Goal: Feedback & Contribution: Leave review/rating

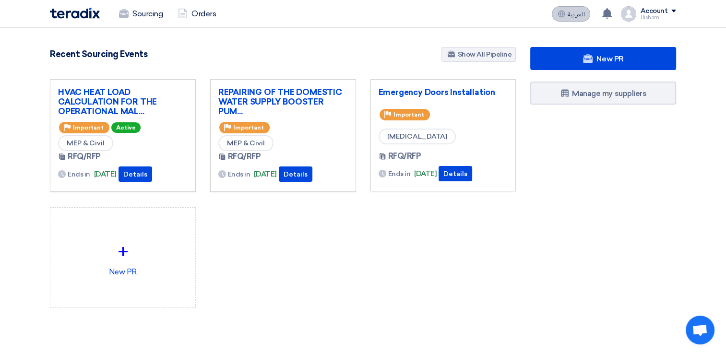
click at [581, 18] on button "العربية ع" at bounding box center [570, 13] width 38 height 15
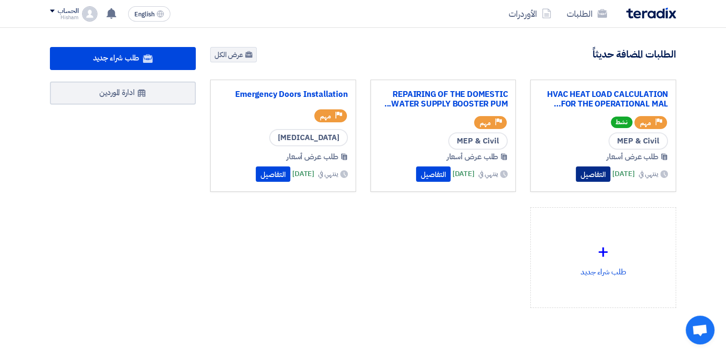
click at [583, 168] on button "التفاصيل" at bounding box center [592, 173] width 35 height 15
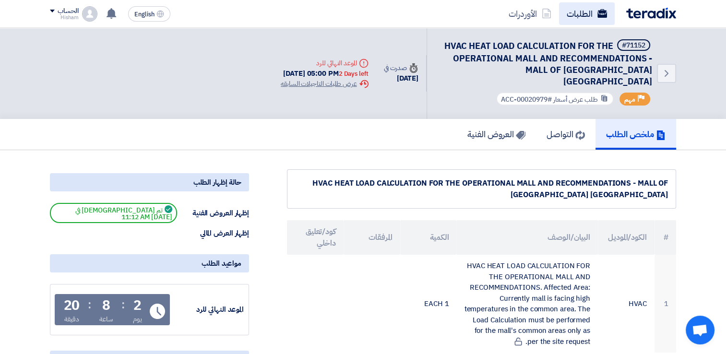
click at [155, 12] on button "English EN" at bounding box center [149, 13] width 42 height 15
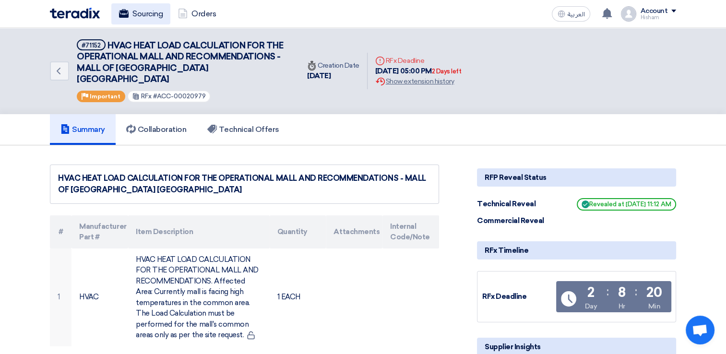
click at [561, 11] on icon at bounding box center [561, 14] width 8 height 8
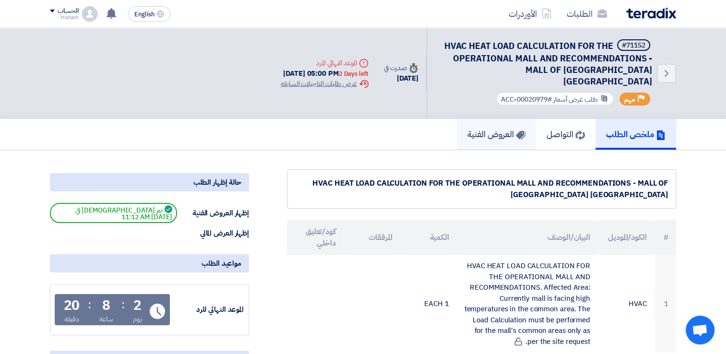
click at [504, 129] on h5 "العروض الفنية" at bounding box center [496, 134] width 58 height 11
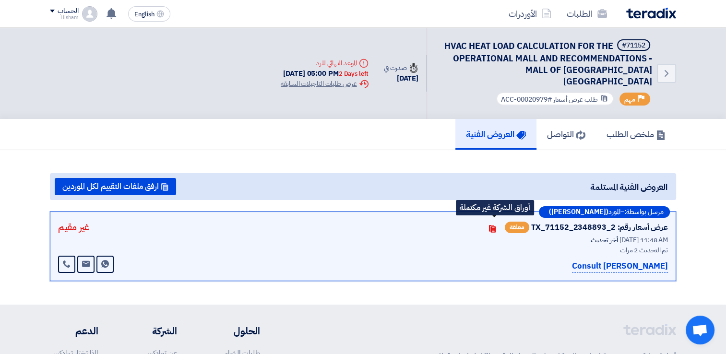
click at [492, 225] on icon "Contacts" at bounding box center [492, 229] width 8 height 8
click at [571, 129] on h5 "التواصل" at bounding box center [566, 134] width 38 height 11
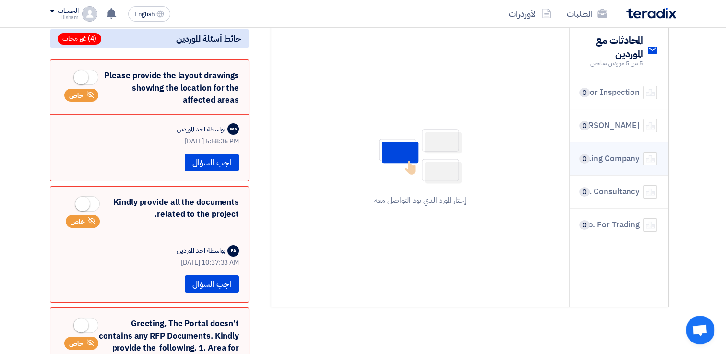
scroll to position [96, 0]
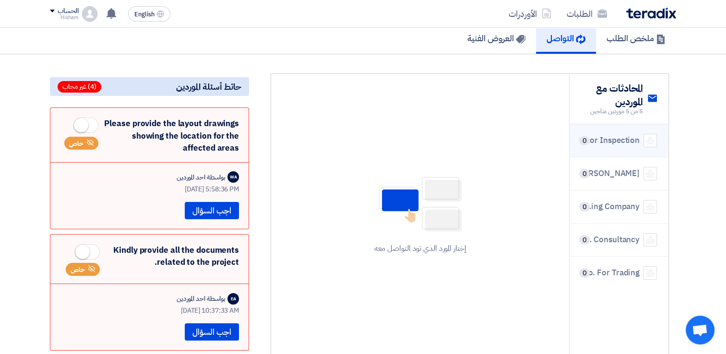
click at [627, 134] on div "OCA Global for Inspection" at bounding box center [610, 140] width 59 height 12
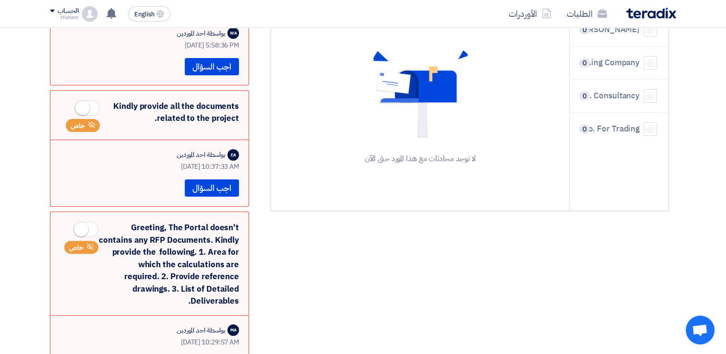
scroll to position [0, 0]
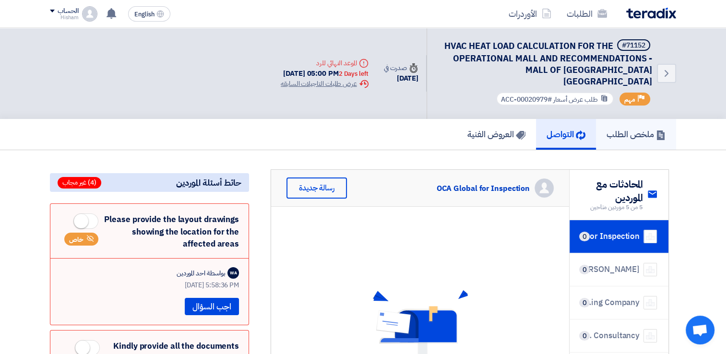
click at [636, 129] on h5 "ملخص الطلب" at bounding box center [635, 134] width 59 height 11
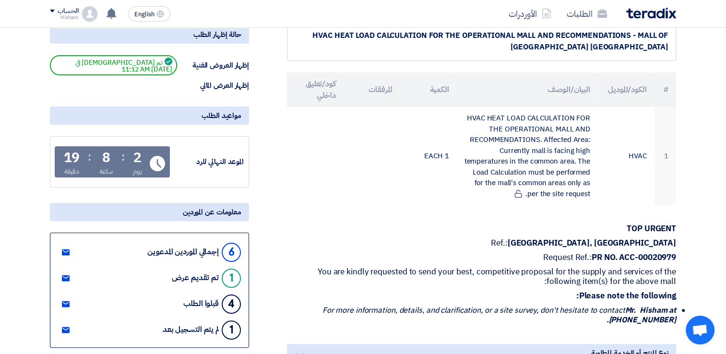
scroll to position [240, 0]
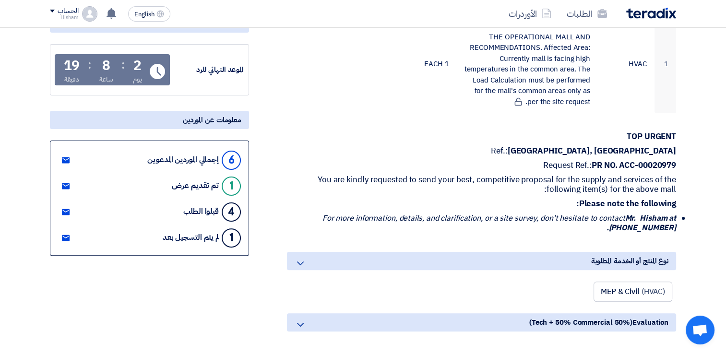
click at [63, 157] on use at bounding box center [66, 160] width 8 height 6
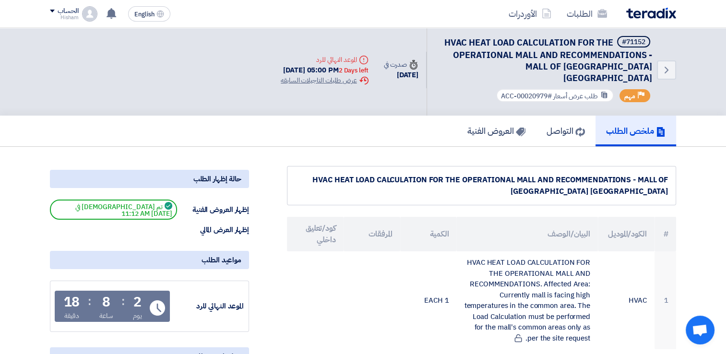
scroll to position [0, 0]
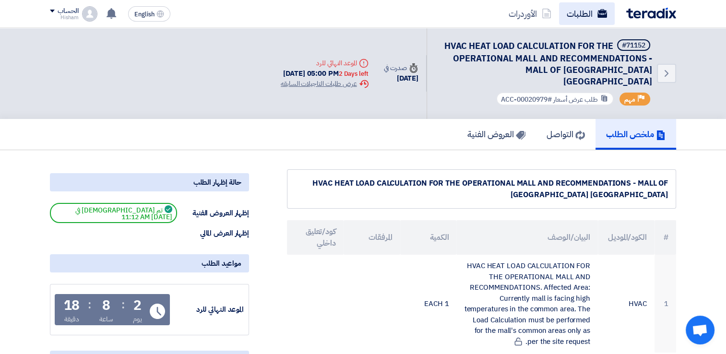
click at [574, 13] on link "الطلبات" at bounding box center [587, 13] width 56 height 23
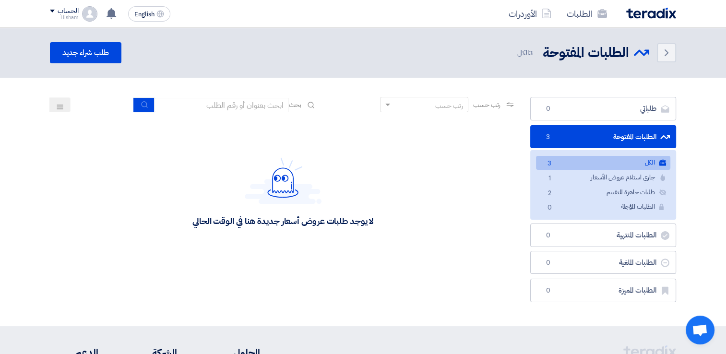
click at [653, 16] on img at bounding box center [651, 13] width 50 height 11
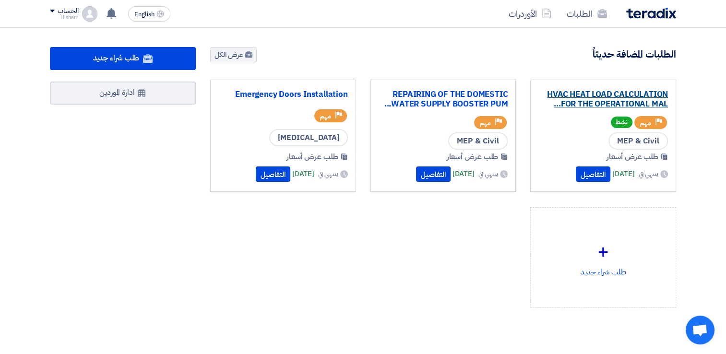
click at [583, 101] on link "HVAC HEAT LOAD CALCULATION FOR THE OPERATIONAL MAL..." at bounding box center [602, 99] width 129 height 19
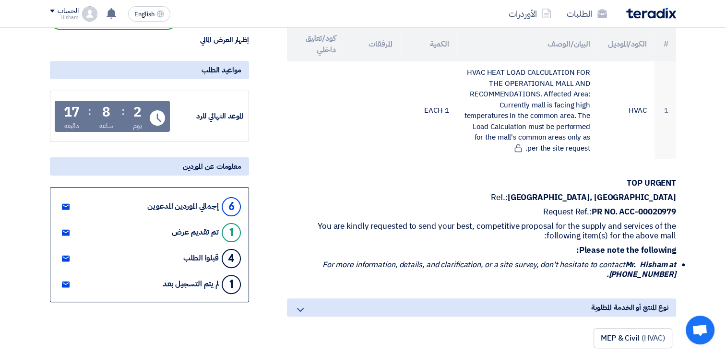
scroll to position [24, 0]
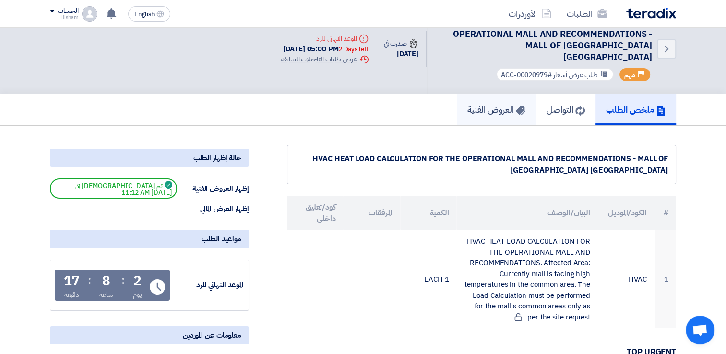
click at [497, 104] on h5 "العروض الفنية" at bounding box center [496, 109] width 58 height 11
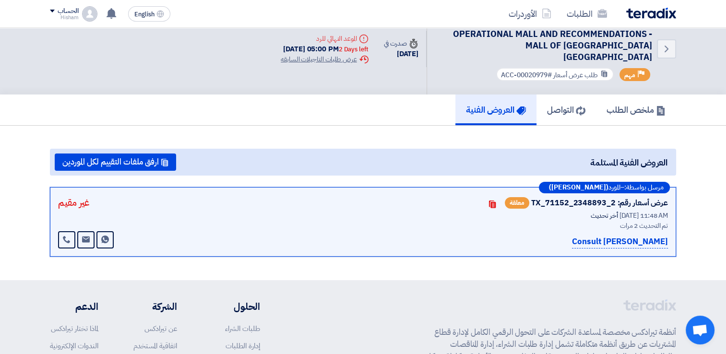
click at [654, 235] on p "[PERSON_NAME] Consult" at bounding box center [620, 241] width 96 height 13
click at [495, 200] on use at bounding box center [492, 204] width 7 height 8
click at [112, 153] on button "ارفق ملفات التقييم لكل الموردين" at bounding box center [115, 161] width 121 height 17
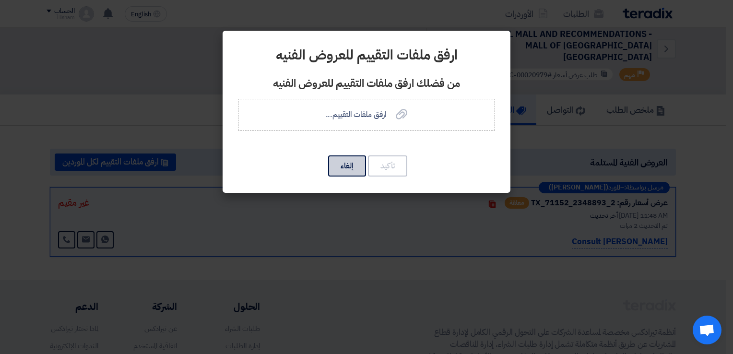
click at [347, 157] on button "إلغاء" at bounding box center [347, 165] width 38 height 21
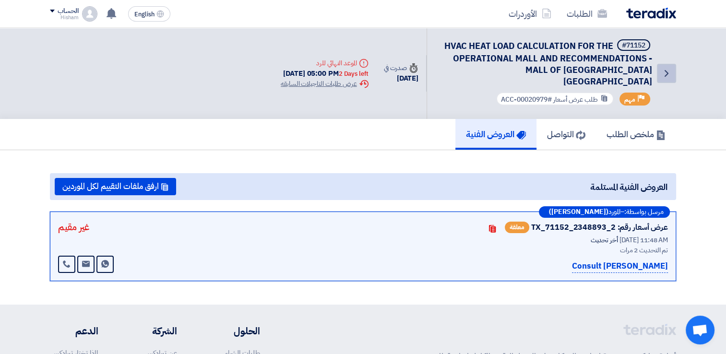
click at [658, 66] on link "Back" at bounding box center [665, 73] width 19 height 19
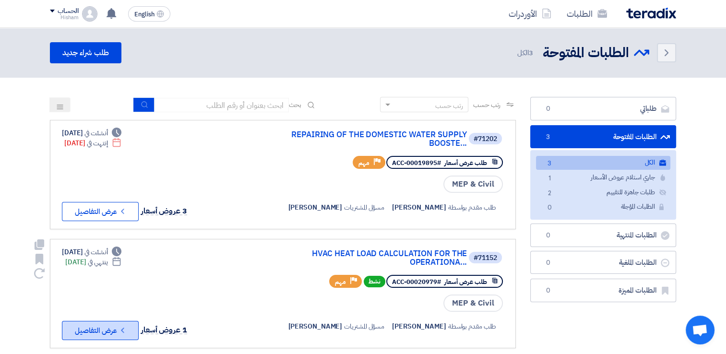
click at [112, 325] on button "Check details عرض التفاصيل" at bounding box center [100, 330] width 77 height 19
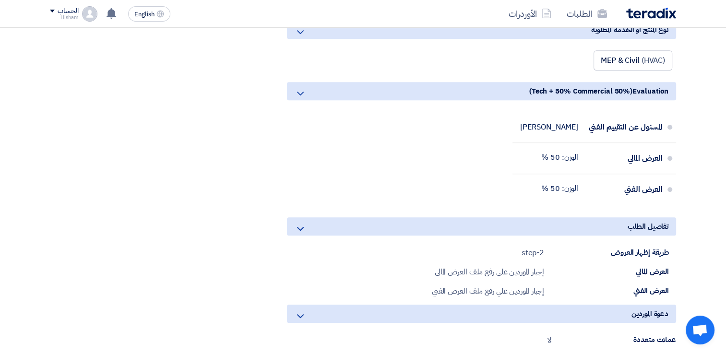
scroll to position [432, 0]
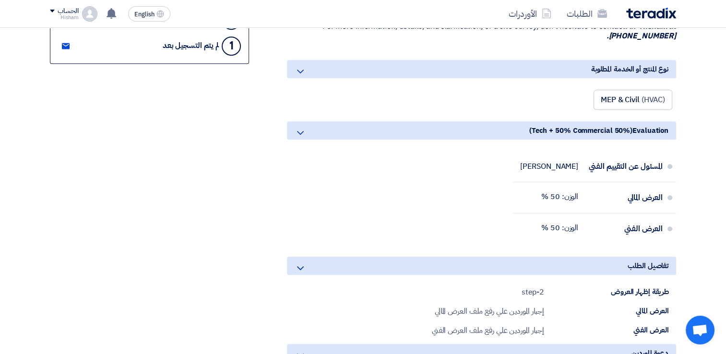
click at [639, 94] on span "MEP & Civil" at bounding box center [619, 100] width 39 height 12
click at [560, 219] on div "الوزن: 50 %" at bounding box center [559, 228] width 37 height 18
click at [641, 217] on div "العرض الفني" at bounding box center [624, 228] width 77 height 23
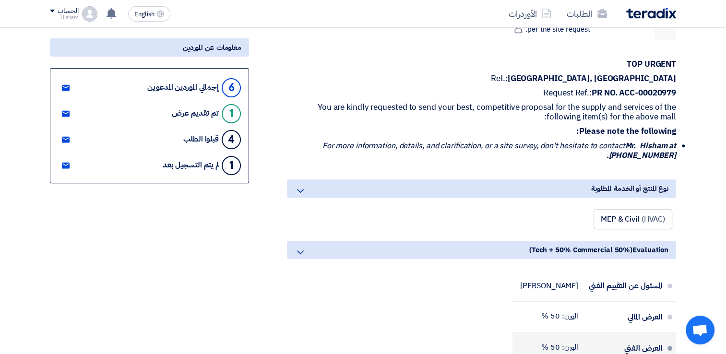
scroll to position [0, 0]
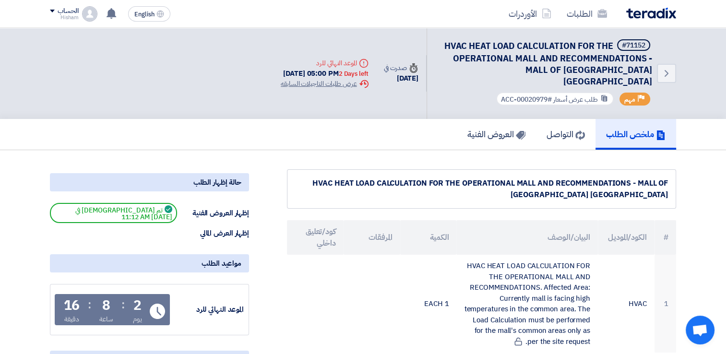
click at [630, 129] on h5 "ملخص الطلب" at bounding box center [635, 134] width 59 height 11
click at [534, 10] on link "الأوردرات" at bounding box center [530, 13] width 58 height 23
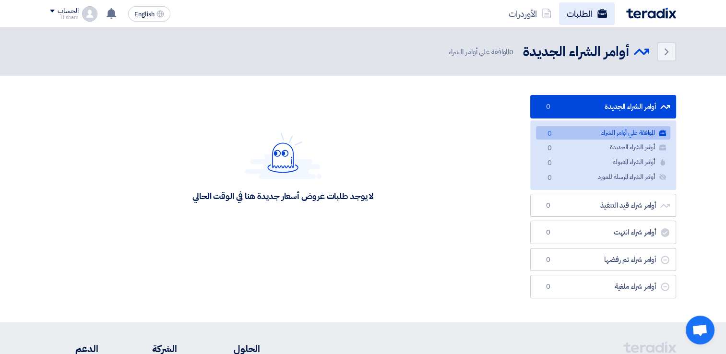
click at [593, 11] on link "الطلبات" at bounding box center [587, 13] width 56 height 23
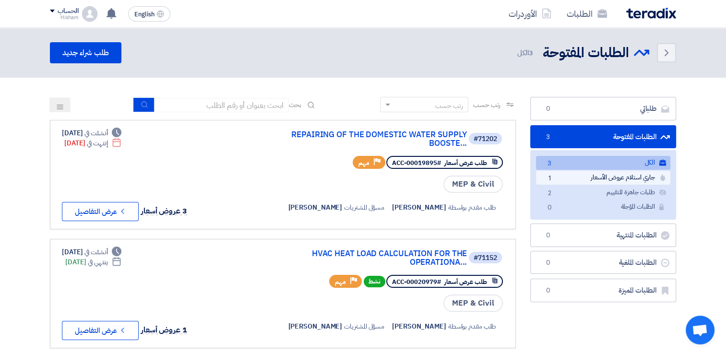
click at [607, 176] on link "جاري استلام عروض الأسعار جاري استلام عروض الأسعار 1" at bounding box center [603, 178] width 134 height 14
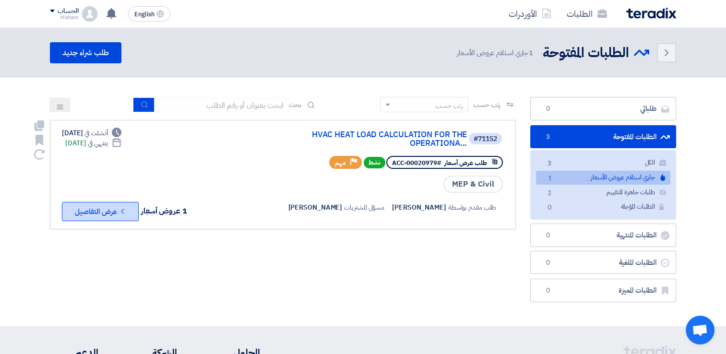
click at [70, 212] on button "Check details عرض التفاصيل" at bounding box center [100, 211] width 77 height 19
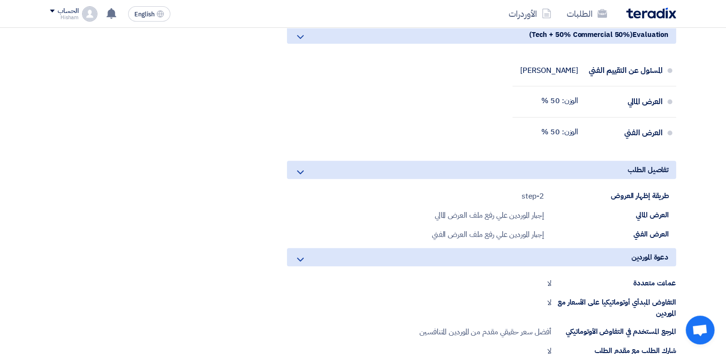
scroll to position [144, 0]
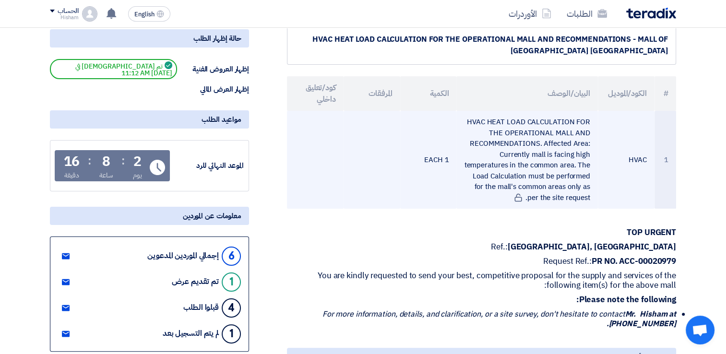
click at [543, 162] on td "HVAC HEAT LOAD CALCULATION FOR THE OPERATIONAL MALL AND RECOMMENDATIONS. Affect…" at bounding box center [526, 160] width 141 height 98
click at [440, 149] on td "1 EACH" at bounding box center [428, 160] width 57 height 98
click at [513, 192] on span at bounding box center [519, 197] width 12 height 11
click at [517, 193] on icon at bounding box center [518, 197] width 9 height 9
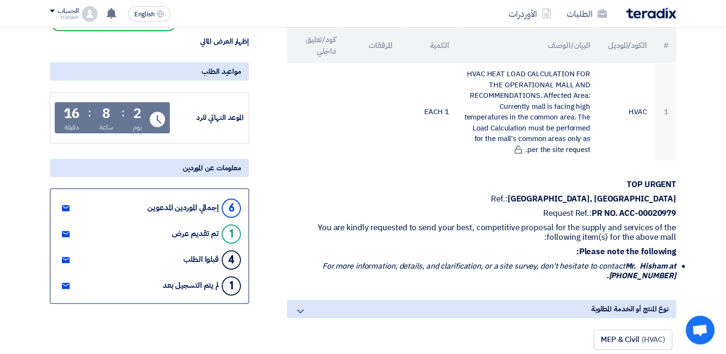
scroll to position [0, 0]
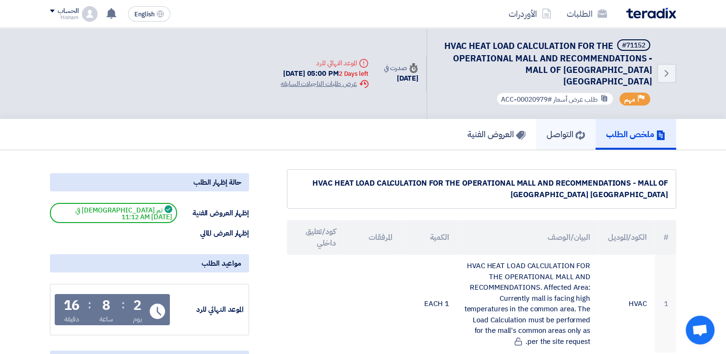
click at [563, 129] on h5 "التواصل" at bounding box center [565, 134] width 38 height 11
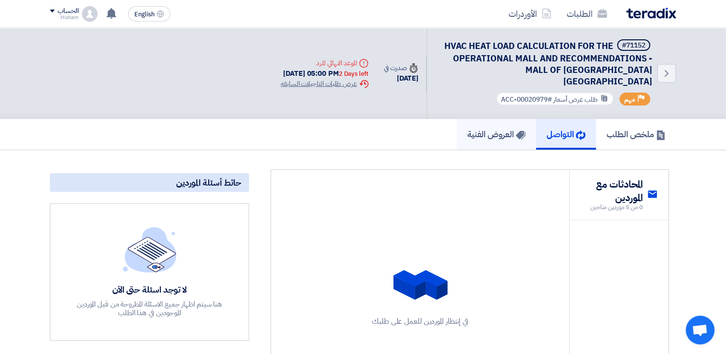
click at [474, 129] on h5 "العروض الفنية" at bounding box center [496, 134] width 58 height 11
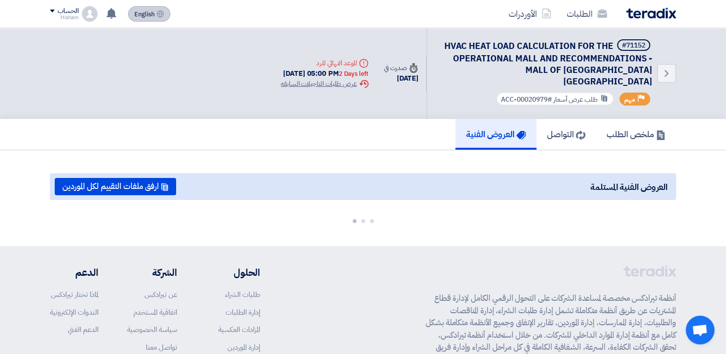
click at [163, 14] on icon at bounding box center [160, 14] width 8 height 8
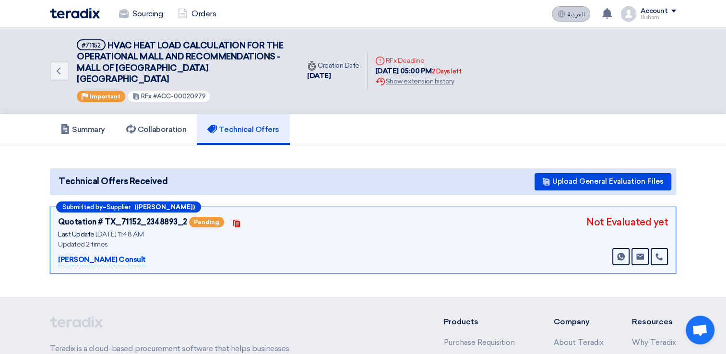
click at [583, 11] on span "العربية" at bounding box center [575, 14] width 17 height 7
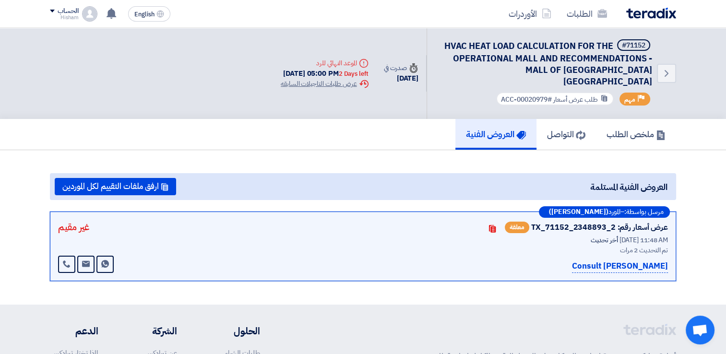
click at [652, 14] on img at bounding box center [651, 13] width 50 height 11
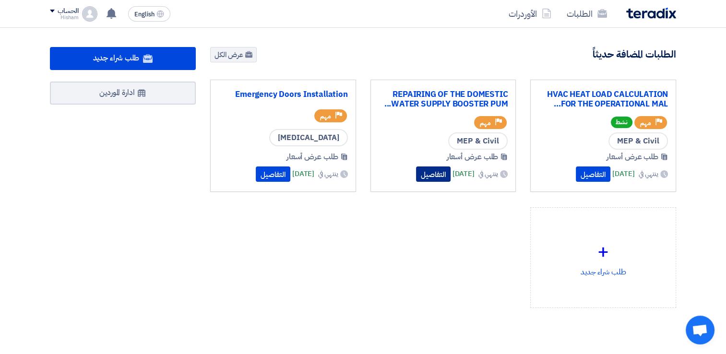
click at [424, 173] on button "التفاصيل" at bounding box center [433, 173] width 35 height 15
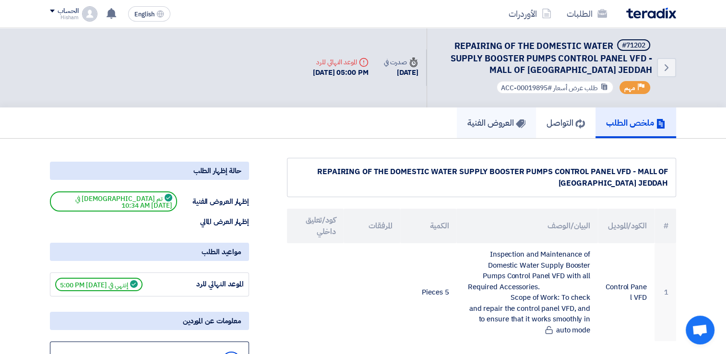
click at [488, 120] on h5 "العروض الفنية" at bounding box center [496, 122] width 58 height 11
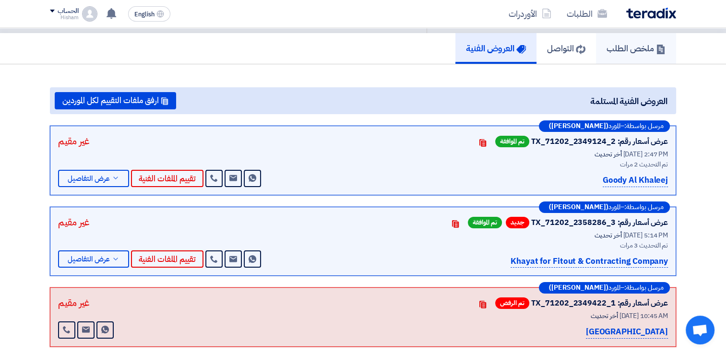
scroll to position [96, 0]
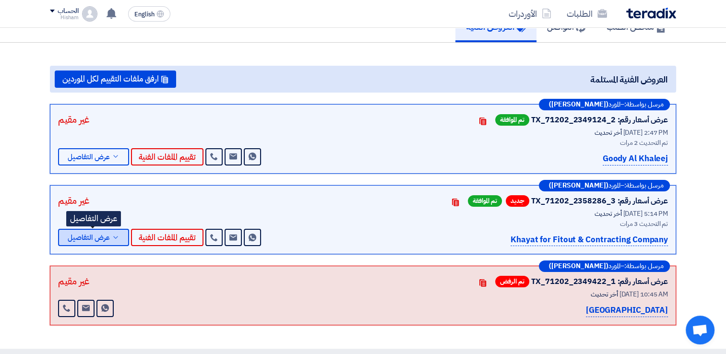
click at [104, 240] on span "عرض التفاصيل" at bounding box center [89, 237] width 42 height 7
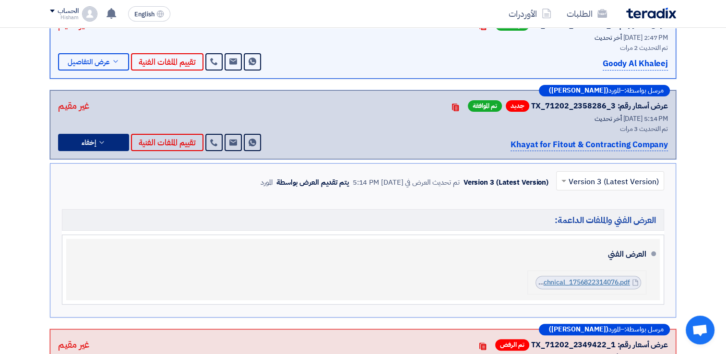
scroll to position [192, 0]
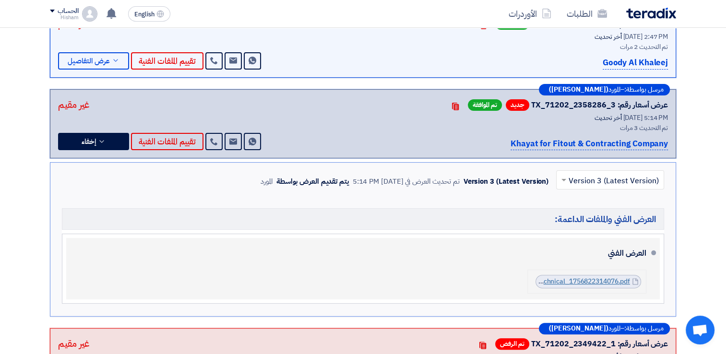
click at [573, 279] on link "FPKFFO__Arab_Mall__Technical_1756822314076.pdf" at bounding box center [548, 281] width 163 height 10
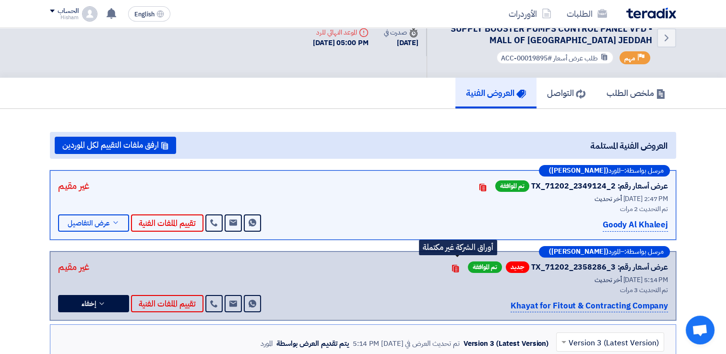
scroll to position [0, 0]
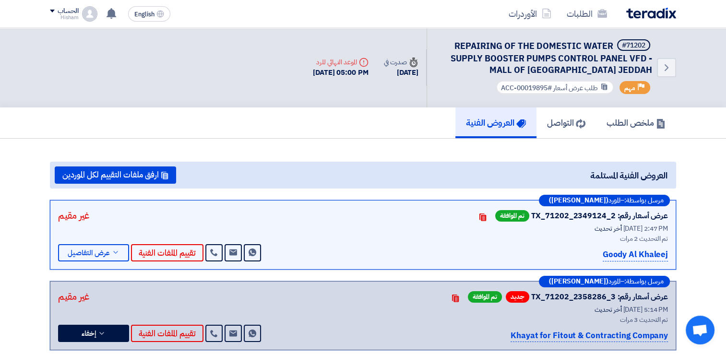
click at [648, 16] on img at bounding box center [651, 13] width 50 height 11
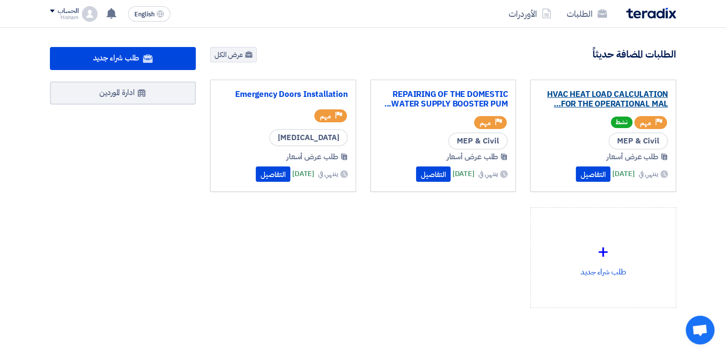
click at [574, 95] on link "HVAC HEAT LOAD CALCULATION FOR THE OPERATIONAL MAL..." at bounding box center [602, 99] width 129 height 19
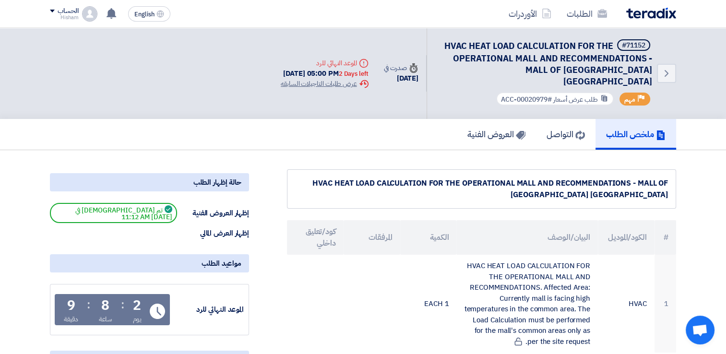
click at [667, 14] on img at bounding box center [651, 13] width 50 height 11
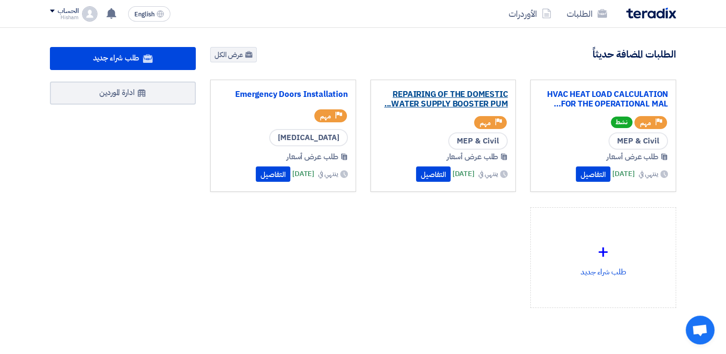
click at [416, 91] on link "REPAIRING OF THE DOMESTIC WATER SUPPLY BOOSTER PUM..." at bounding box center [442, 99] width 129 height 19
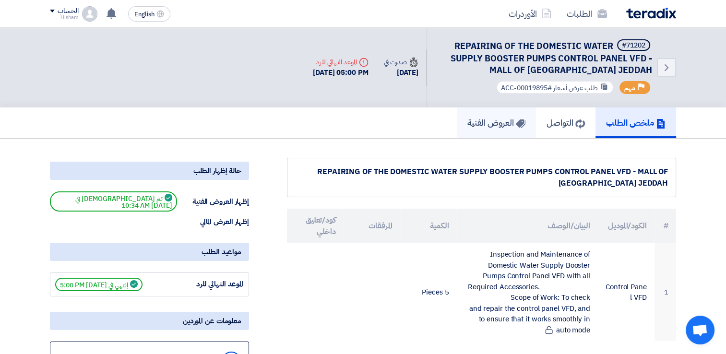
click at [498, 125] on h5 "العروض الفنية" at bounding box center [496, 122] width 58 height 11
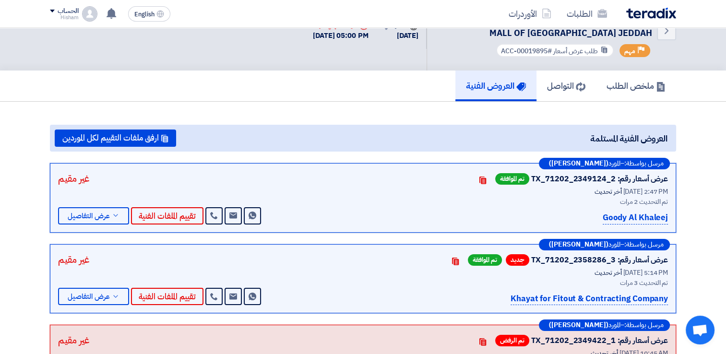
scroll to position [96, 0]
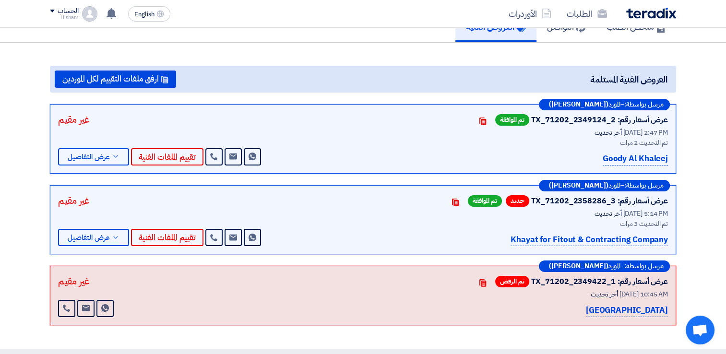
click at [621, 159] on p "Goody Al Khaleej" at bounding box center [634, 158] width 65 height 13
click at [121, 153] on button "عرض التفاصيل" at bounding box center [93, 156] width 71 height 17
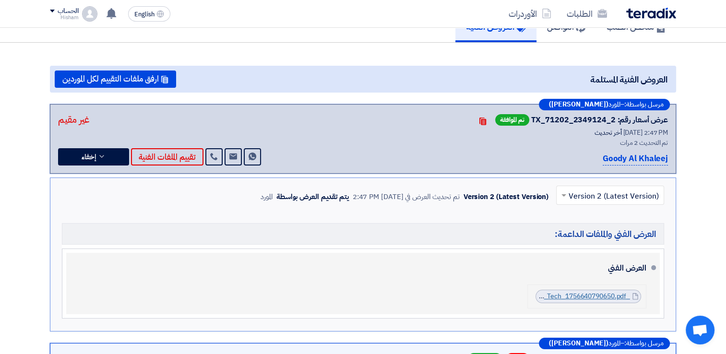
click at [551, 294] on link "_AR_Tech_1756640790650.pdf" at bounding box center [582, 296] width 94 height 10
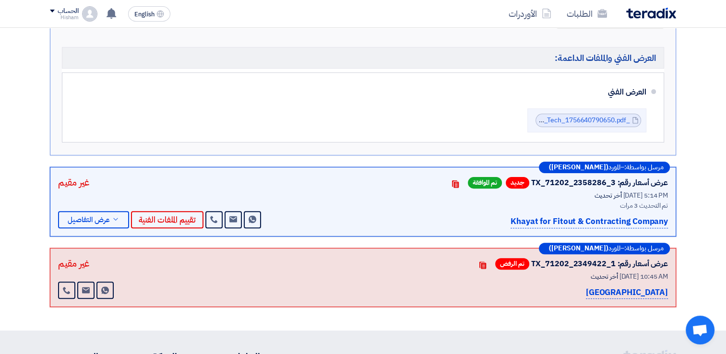
scroll to position [144, 0]
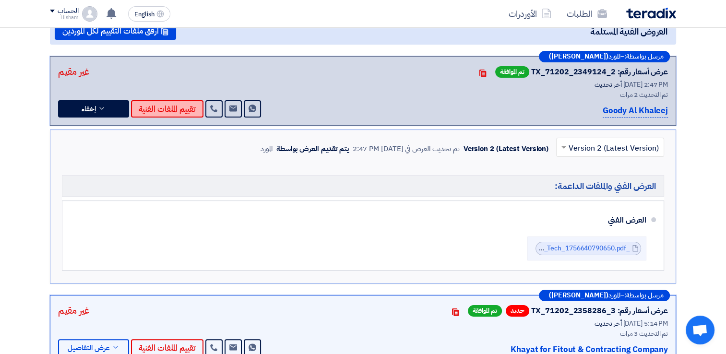
click at [145, 112] on button "تقييم الملفات الفنية" at bounding box center [167, 108] width 72 height 17
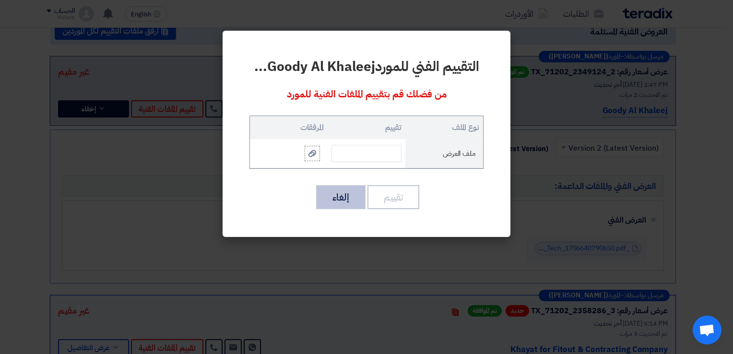
click at [349, 191] on button "إلغاء" at bounding box center [340, 197] width 49 height 24
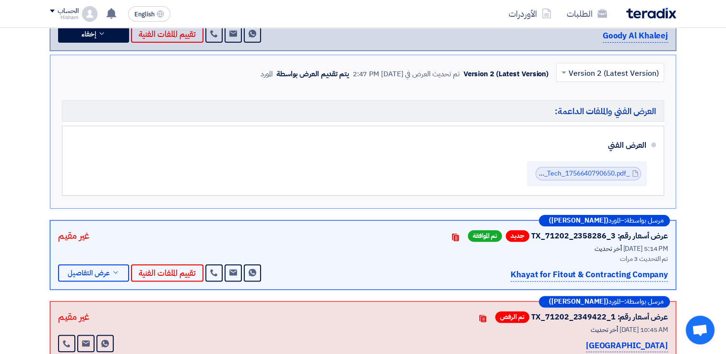
scroll to position [240, 0]
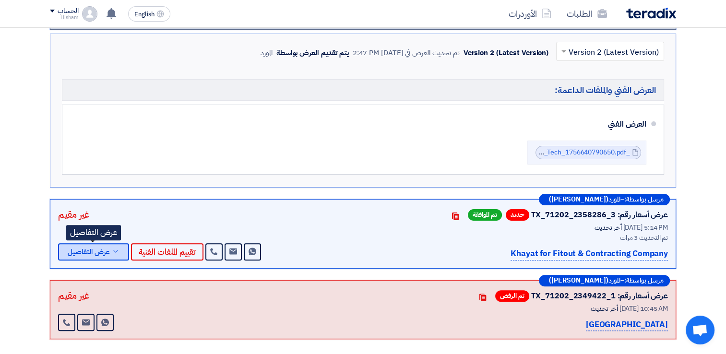
click at [121, 251] on button "عرض التفاصيل" at bounding box center [93, 251] width 71 height 17
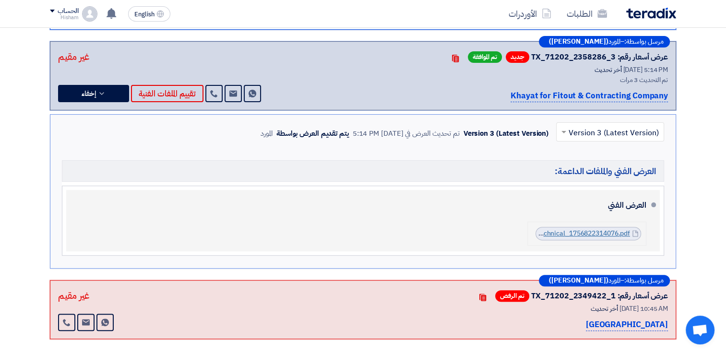
click at [596, 232] on link "FPKFFO__Arab_Mall__Technical_1756822314076.pdf" at bounding box center [548, 233] width 163 height 10
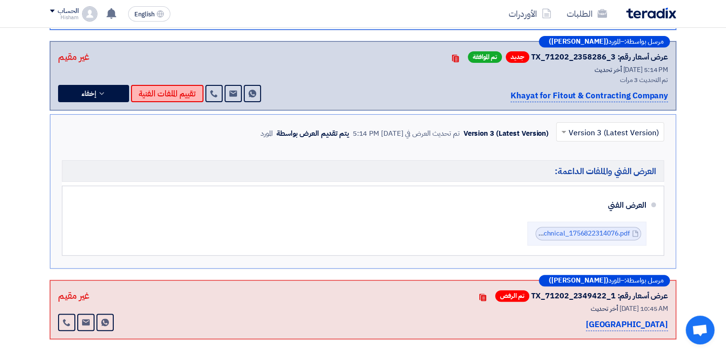
click at [176, 91] on button "تقييم الملفات الفنية" at bounding box center [167, 93] width 72 height 17
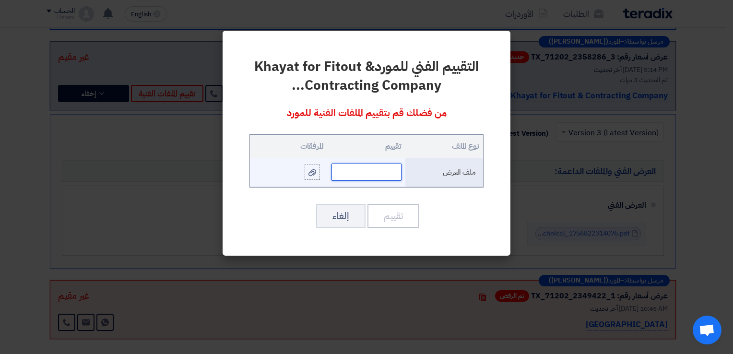
click at [374, 174] on input "text" at bounding box center [366, 172] width 70 height 17
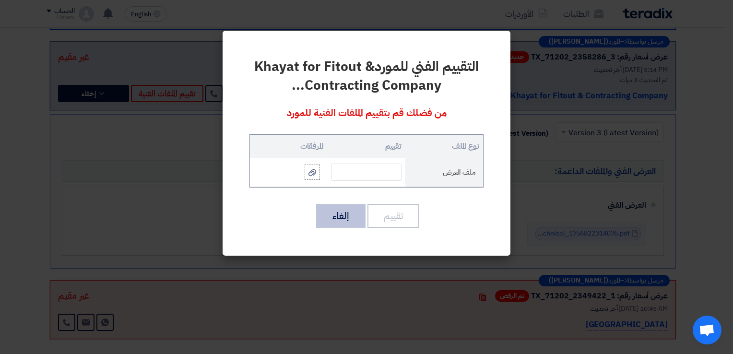
click at [334, 213] on button "إلغاء" at bounding box center [340, 216] width 49 height 24
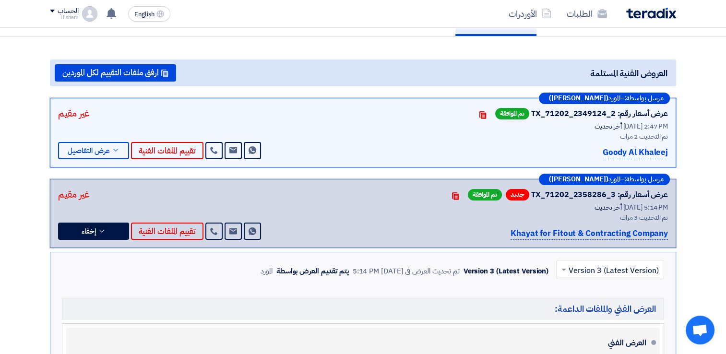
scroll to position [96, 0]
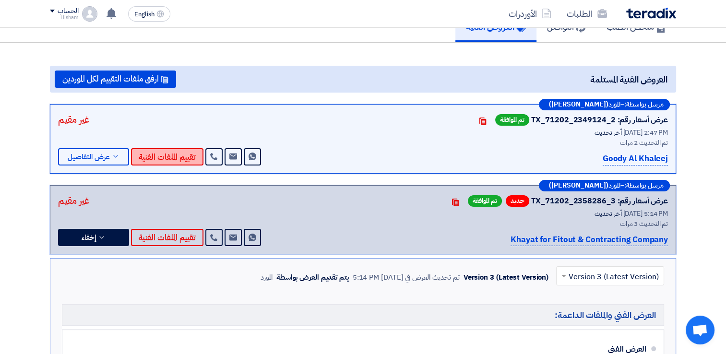
click at [192, 154] on button "تقييم الملفات الفنية" at bounding box center [167, 156] width 72 height 17
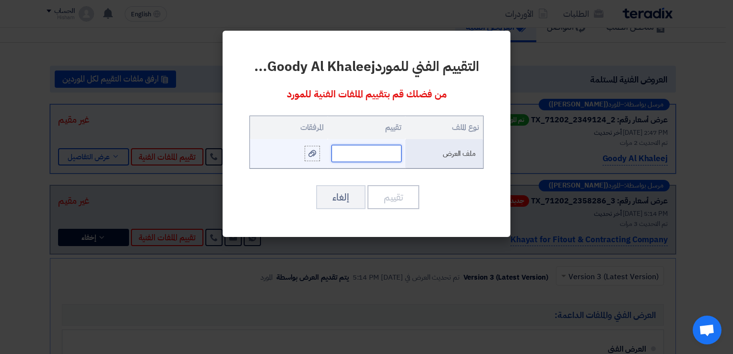
click at [359, 155] on input "text" at bounding box center [366, 153] width 70 height 17
type input "n"
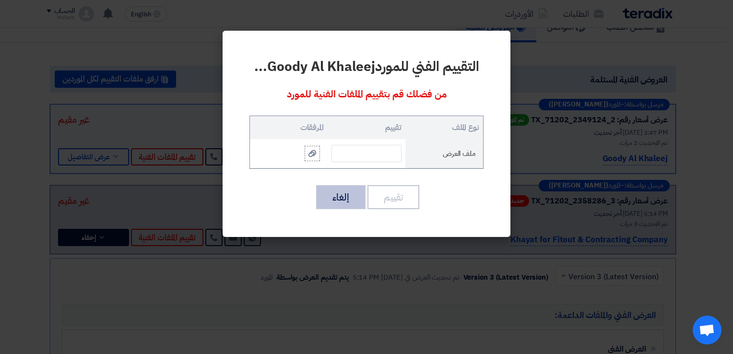
click at [334, 187] on button "إلغاء" at bounding box center [340, 197] width 49 height 24
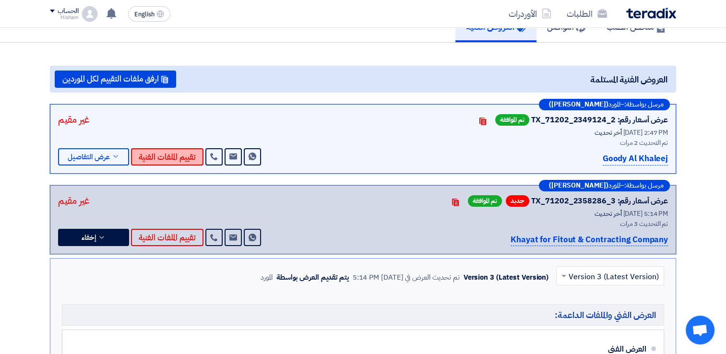
click at [178, 157] on button "تقييم الملفات الفنية" at bounding box center [167, 156] width 72 height 17
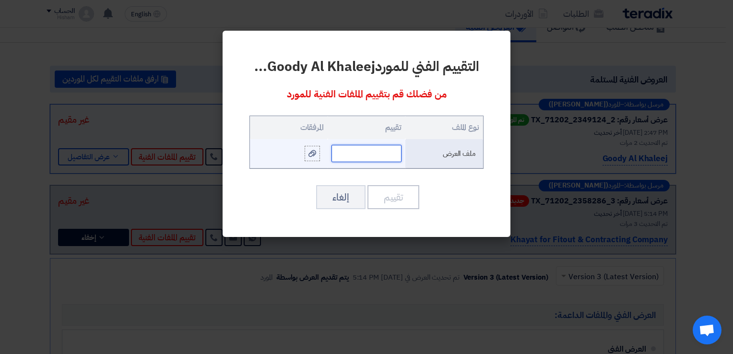
click at [379, 156] on input "text" at bounding box center [366, 153] width 70 height 17
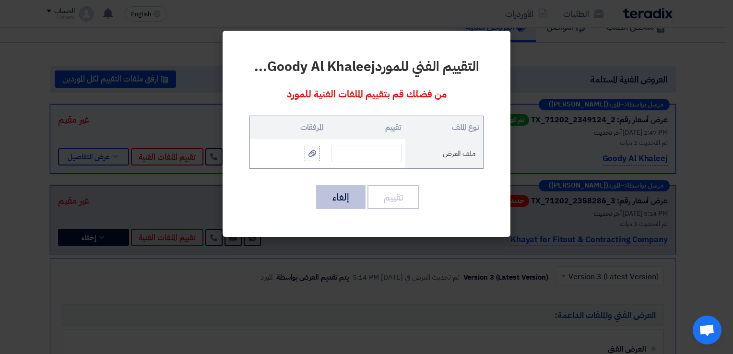
click at [352, 187] on button "إلغاء" at bounding box center [340, 197] width 49 height 24
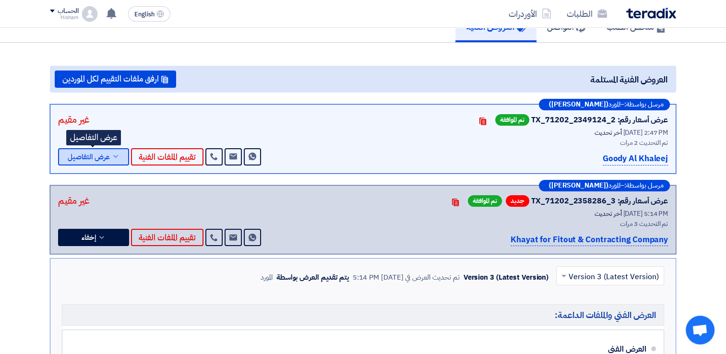
click at [108, 157] on span "عرض التفاصيل" at bounding box center [89, 156] width 42 height 7
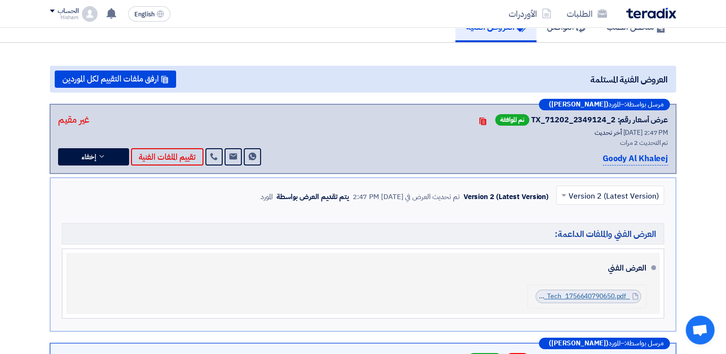
click at [596, 293] on link "_AR_Tech_1756640790650.pdf" at bounding box center [582, 296] width 94 height 10
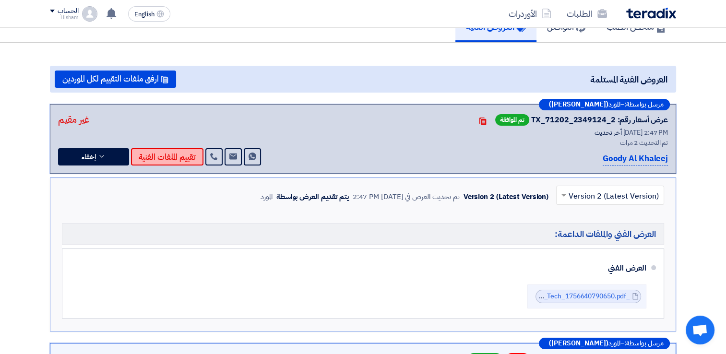
click at [184, 156] on button "تقييم الملفات الفنية" at bounding box center [167, 156] width 72 height 17
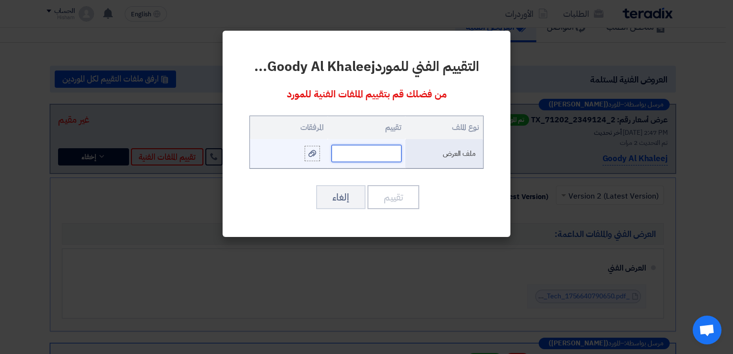
click at [363, 153] on input "text" at bounding box center [366, 153] width 70 height 17
type input "7"
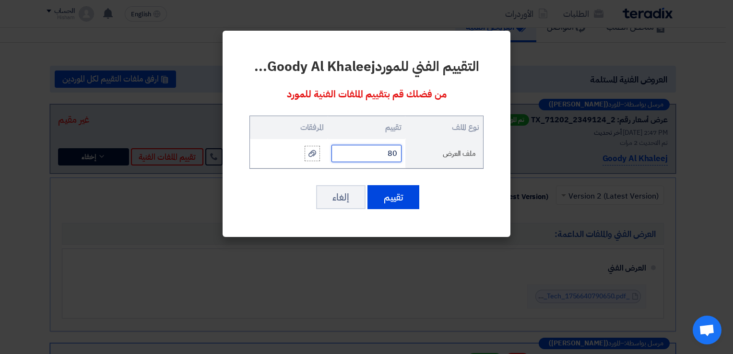
type input "80"
click at [395, 195] on button "تقييم" at bounding box center [393, 197] width 52 height 24
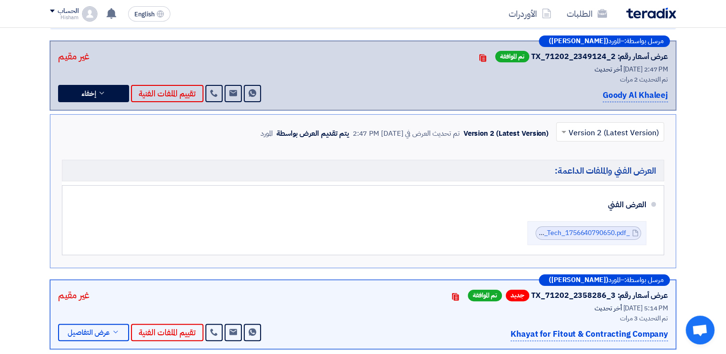
scroll to position [240, 0]
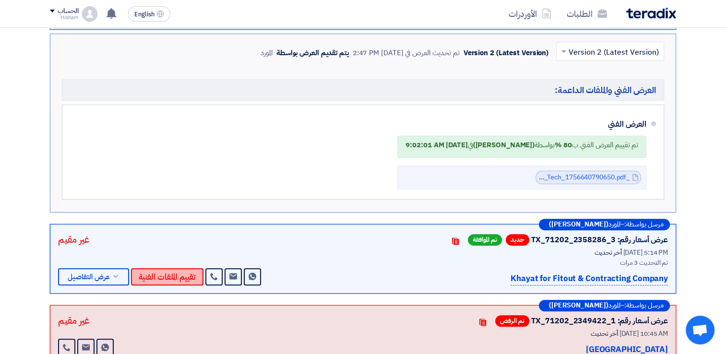
click at [179, 275] on button "تقييم الملفات الفنية" at bounding box center [167, 276] width 72 height 17
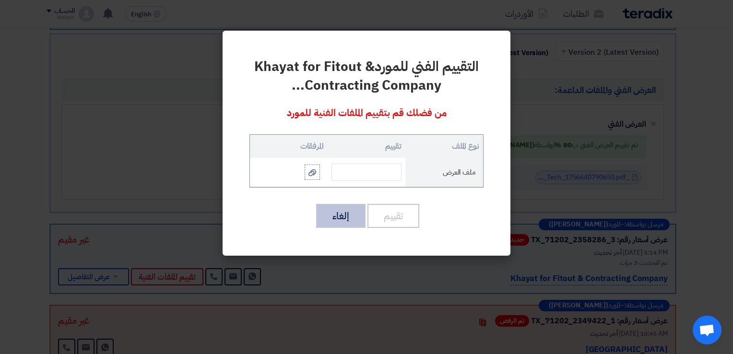
click at [337, 218] on button "إلغاء" at bounding box center [340, 216] width 49 height 24
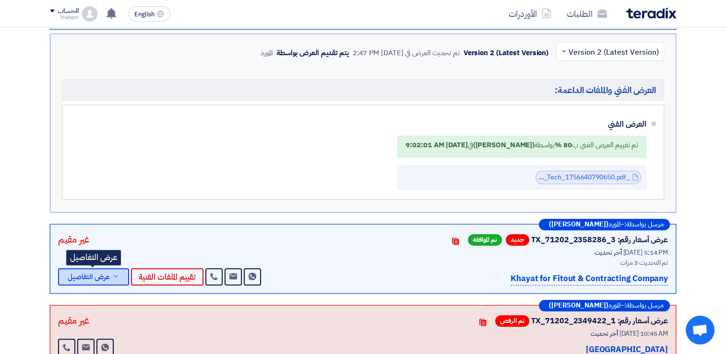
click at [86, 278] on span "عرض التفاصيل" at bounding box center [89, 276] width 42 height 7
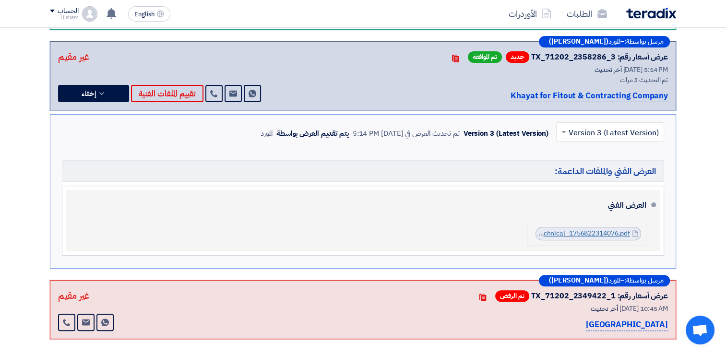
click at [555, 231] on link "FPKFFO__Arab_Mall__Technical_1756822314076.pdf" at bounding box center [548, 233] width 163 height 10
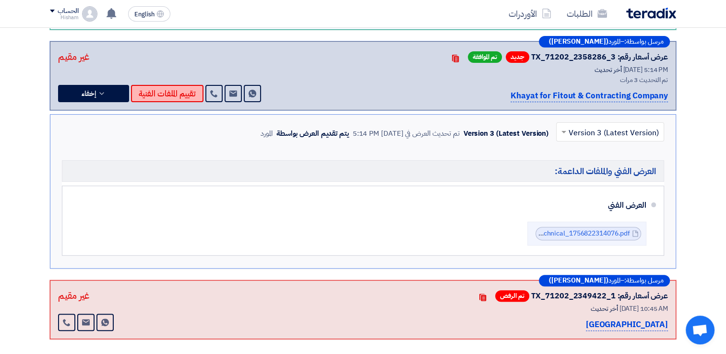
click at [174, 94] on button "تقييم الملفات الفنية" at bounding box center [167, 93] width 72 height 17
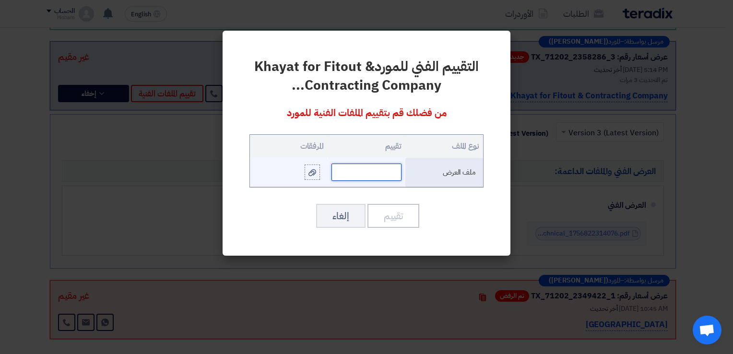
click at [380, 174] on input "text" at bounding box center [366, 172] width 70 height 17
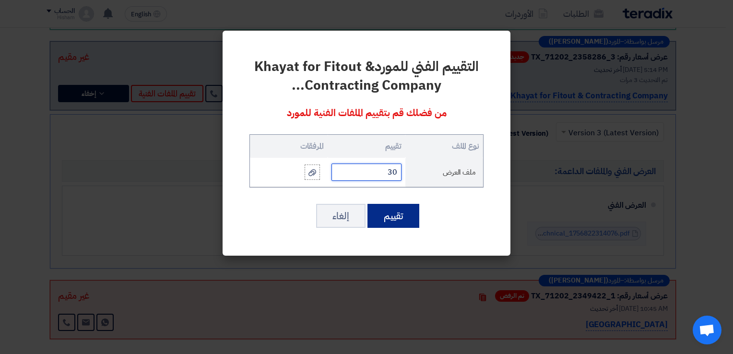
type input "30"
click at [396, 211] on button "تقييم" at bounding box center [393, 216] width 52 height 24
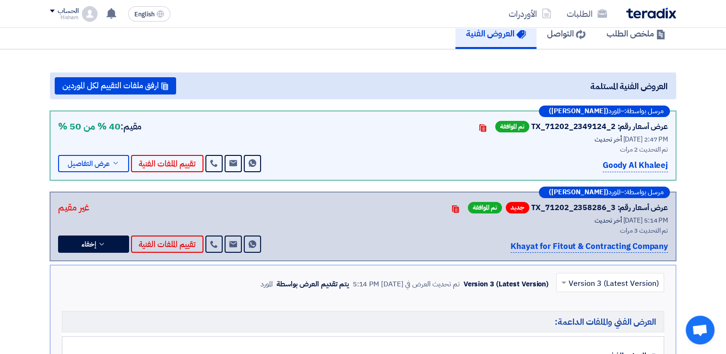
scroll to position [0, 0]
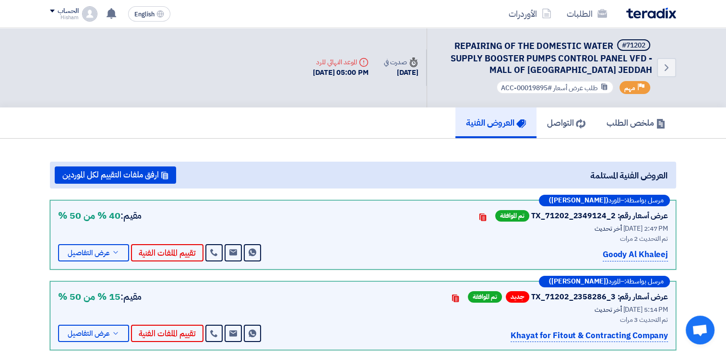
scroll to position [48, 0]
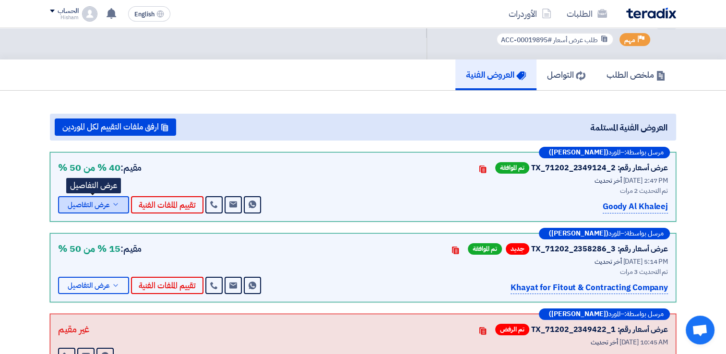
click at [82, 201] on span "عرض التفاصيل" at bounding box center [89, 204] width 42 height 7
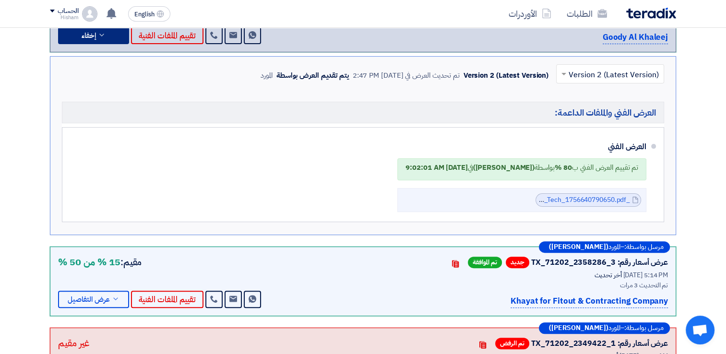
scroll to position [240, 0]
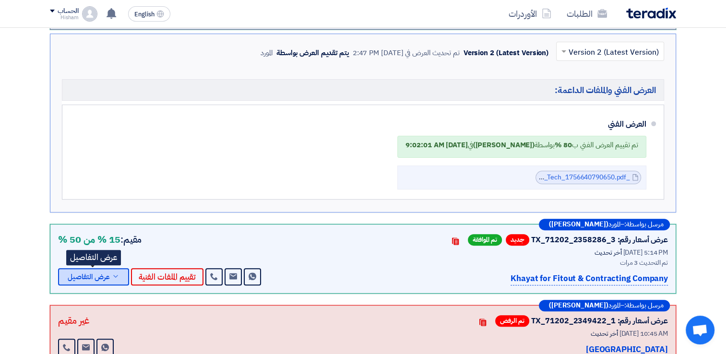
click at [103, 279] on span "عرض التفاصيل" at bounding box center [89, 276] width 42 height 7
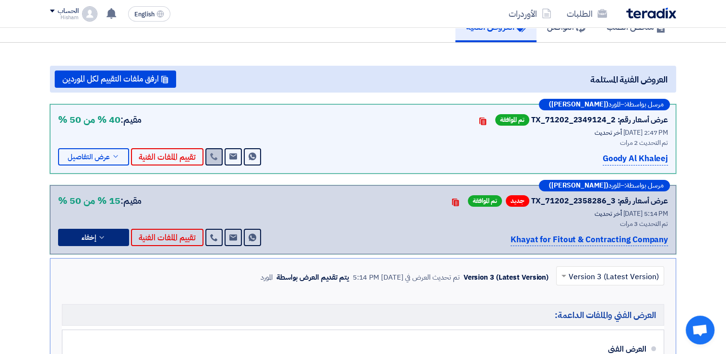
scroll to position [0, 0]
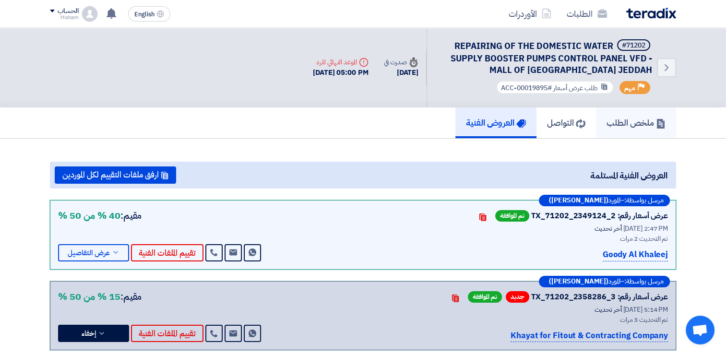
click at [618, 119] on h5 "ملخص الطلب" at bounding box center [635, 122] width 59 height 11
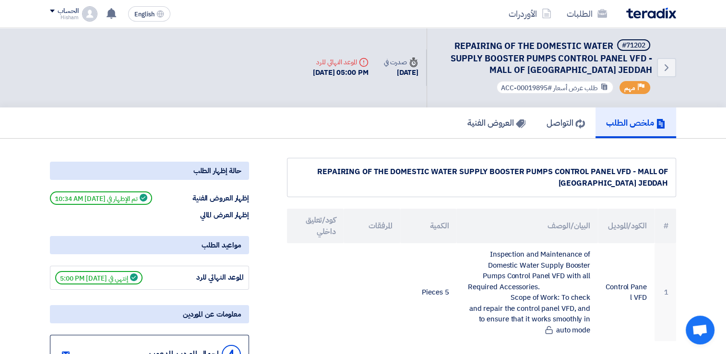
click at [658, 17] on img at bounding box center [651, 13] width 50 height 11
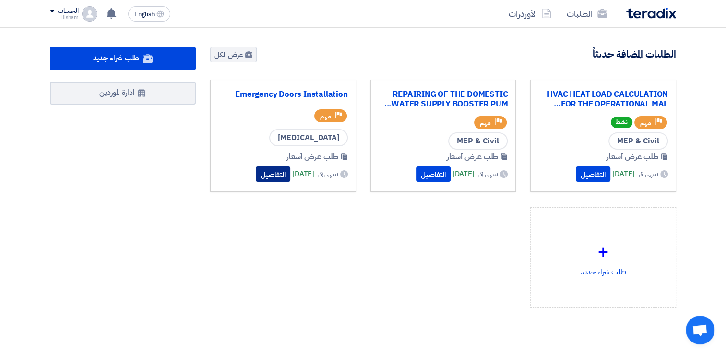
click at [261, 174] on button "التفاصيل" at bounding box center [273, 173] width 35 height 15
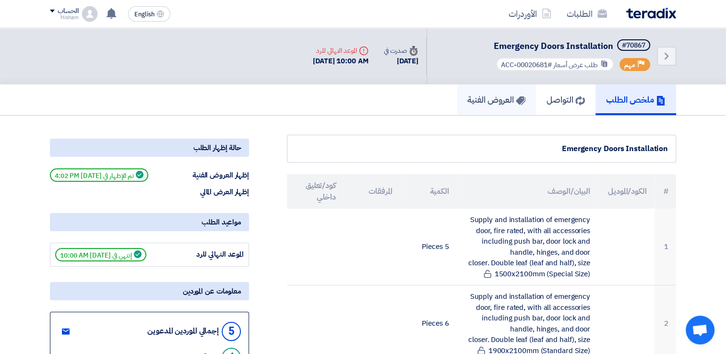
click at [508, 98] on h5 "العروض الفنية" at bounding box center [496, 99] width 58 height 11
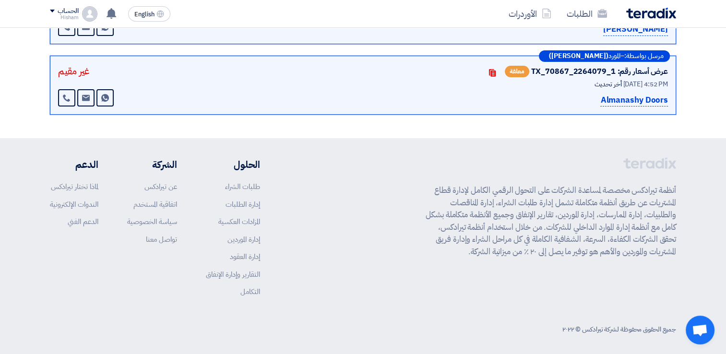
scroll to position [196, 0]
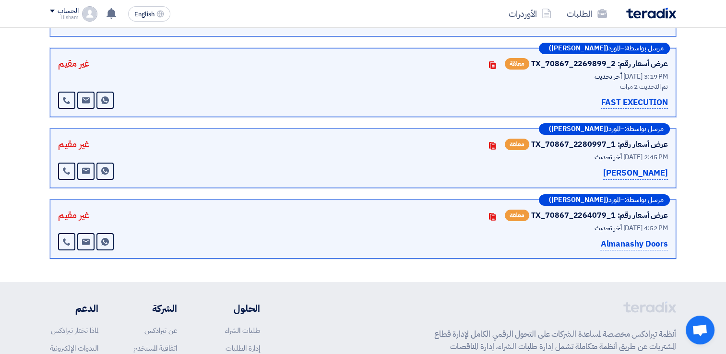
click at [619, 243] on p "Almanashy Doors" at bounding box center [634, 244] width 68 height 13
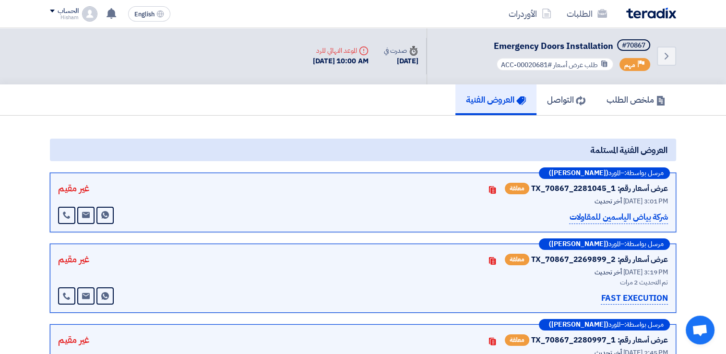
click at [658, 9] on img at bounding box center [651, 13] width 50 height 11
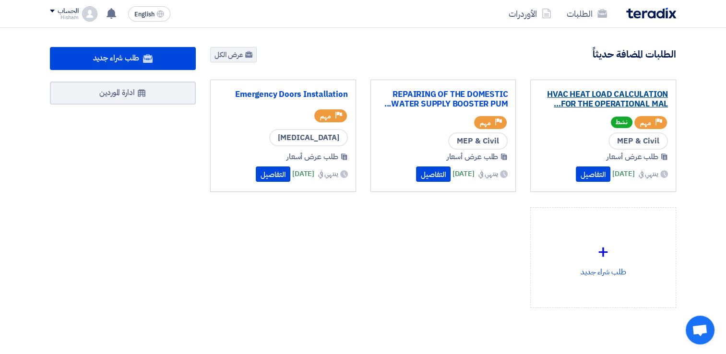
click at [604, 98] on link "HVAC HEAT LOAD CALCULATION FOR THE OPERATIONAL MAL..." at bounding box center [602, 99] width 129 height 19
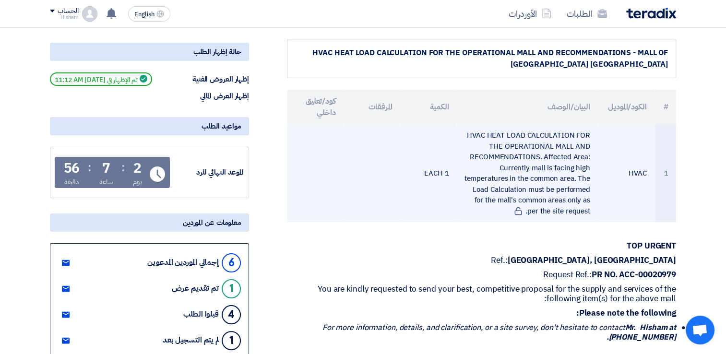
scroll to position [48, 0]
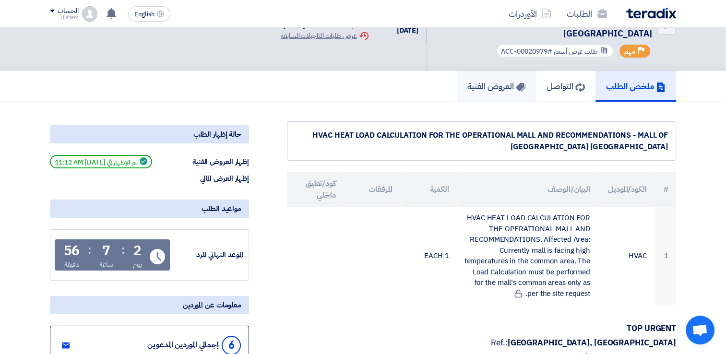
click at [468, 81] on h5 "العروض الفنية" at bounding box center [496, 86] width 58 height 11
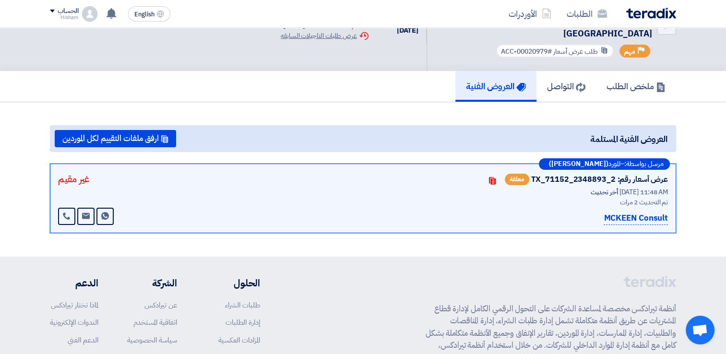
click at [612, 212] on p "[PERSON_NAME] Consult" at bounding box center [635, 218] width 64 height 13
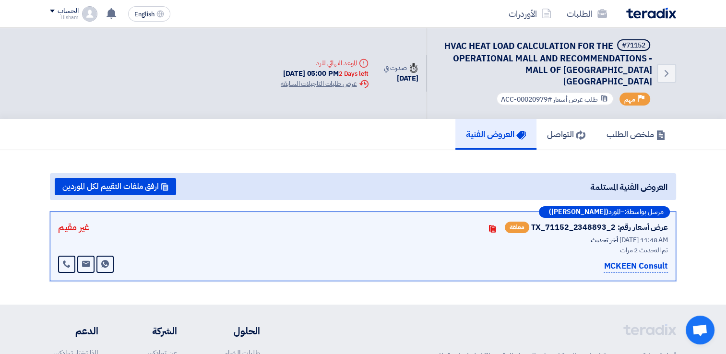
click at [646, 20] on div "الطلبات الأوردرات" at bounding box center [487, 13] width 375 height 23
click at [646, 14] on img at bounding box center [651, 13] width 50 height 11
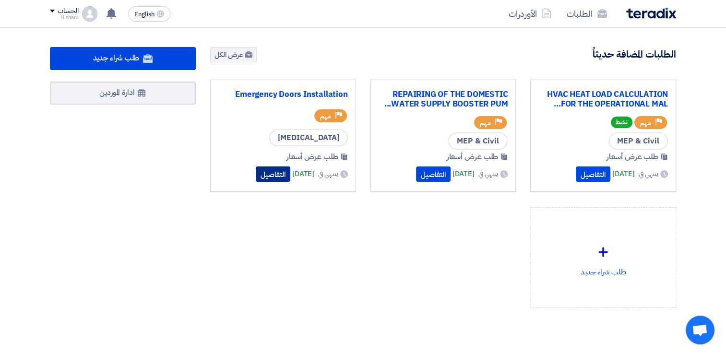
click at [256, 176] on button "التفاصيل" at bounding box center [273, 173] width 35 height 15
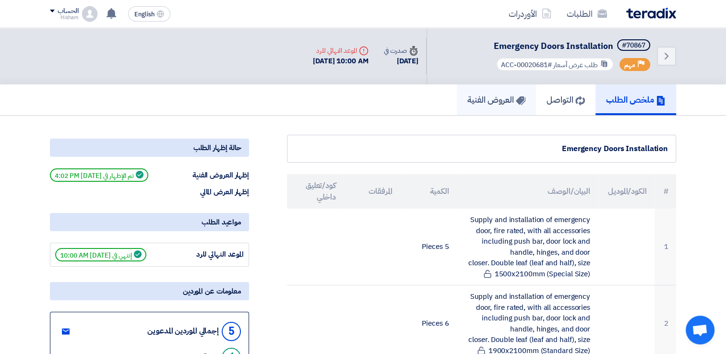
click at [500, 97] on h5 "العروض الفنية" at bounding box center [496, 99] width 58 height 11
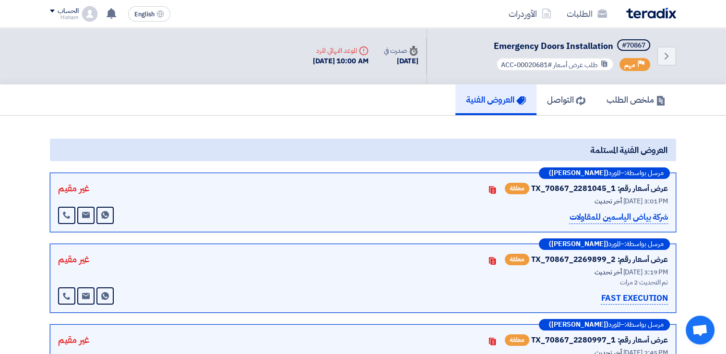
click at [653, 8] on img at bounding box center [651, 13] width 50 height 11
